Goal: Connect with others: Connect with others

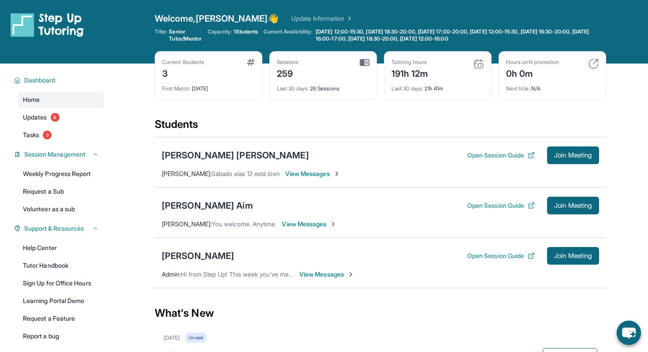
click at [300, 225] on span "View Messages" at bounding box center [309, 224] width 55 height 9
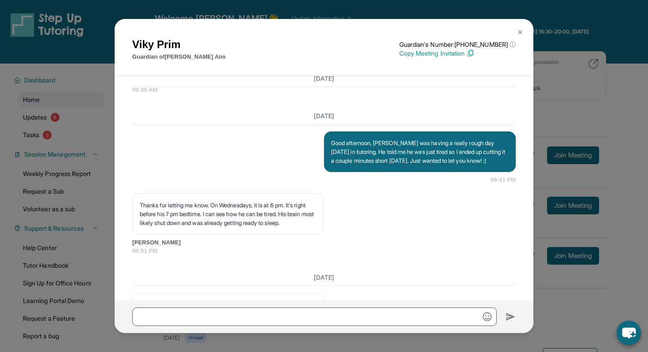
scroll to position [36418, 0]
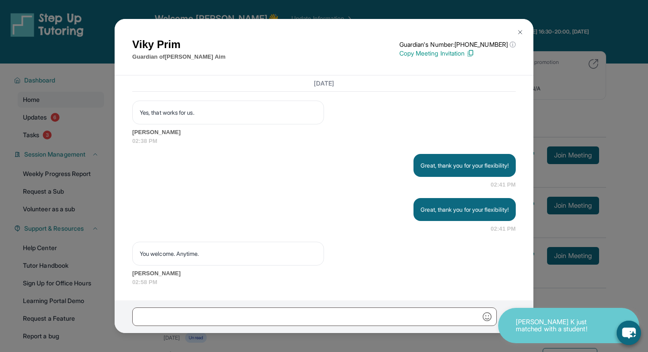
click at [568, 106] on div "[PERSON_NAME] Guardian of [PERSON_NAME] Guardian's Number: [PHONE_NUMBER] ⓘ Thi…" at bounding box center [324, 176] width 648 height 352
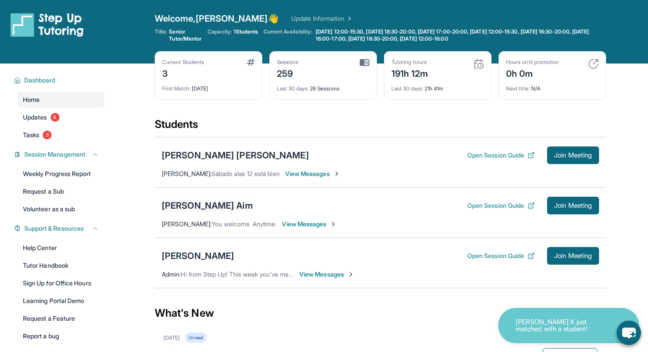
click at [180, 205] on div "[PERSON_NAME] Aim" at bounding box center [207, 205] width 91 height 12
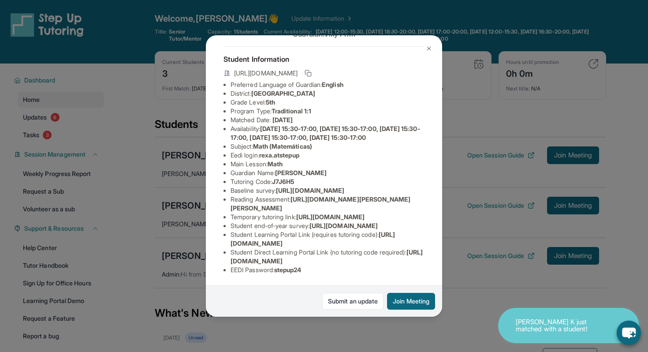
scroll to position [39, 0]
drag, startPoint x: 301, startPoint y: 189, endPoint x: 277, endPoint y: 189, distance: 23.8
click at [277, 186] on li "Tutoring Code : J7J6H5" at bounding box center [328, 181] width 194 height 9
copy span "J7J6H5"
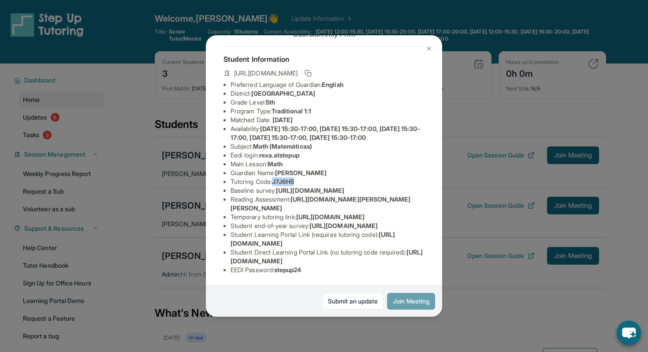
click at [419, 301] on button "Join Meeting" at bounding box center [411, 301] width 48 height 17
